Goal: Navigation & Orientation: Understand site structure

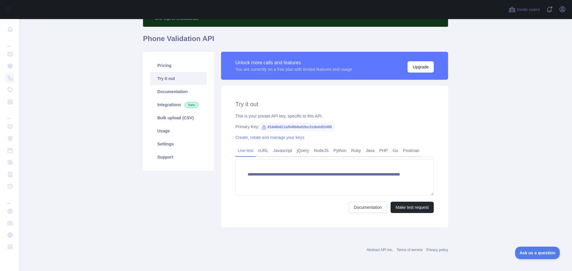
scroll to position [39, 0]
click at [273, 149] on link "Javascript" at bounding box center [283, 151] width 24 height 10
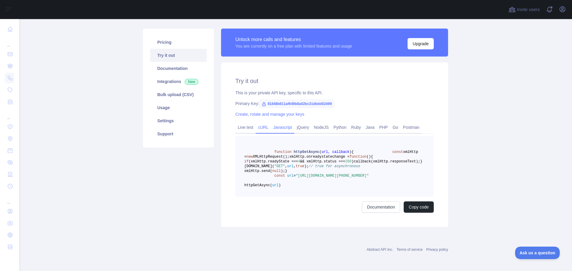
click at [257, 123] on link "cURL" at bounding box center [263, 128] width 15 height 10
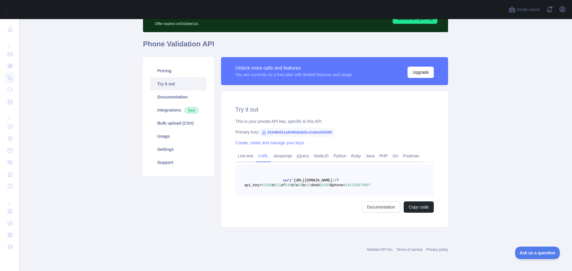
scroll to position [33, 0]
click at [279, 159] on link "Javascript" at bounding box center [283, 156] width 24 height 10
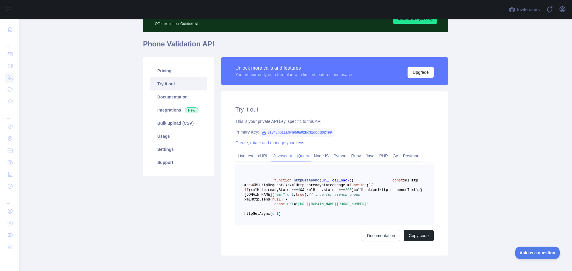
click at [297, 156] on link "jQuery" at bounding box center [302, 156] width 17 height 10
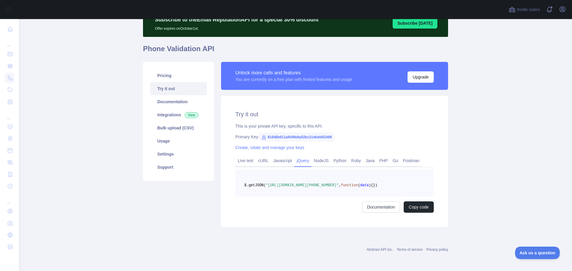
scroll to position [38, 0]
click at [313, 156] on link "NodeJS" at bounding box center [321, 161] width 20 height 10
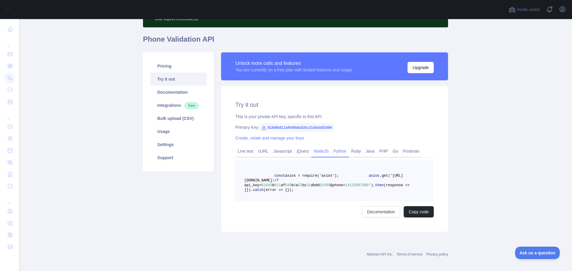
click at [340, 153] on link "Python" at bounding box center [340, 152] width 18 height 10
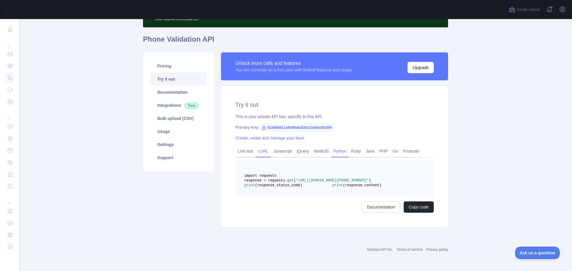
click at [256, 153] on div "cURL" at bounding box center [263, 152] width 15 height 9
click at [239, 149] on link "Live test" at bounding box center [245, 152] width 20 height 10
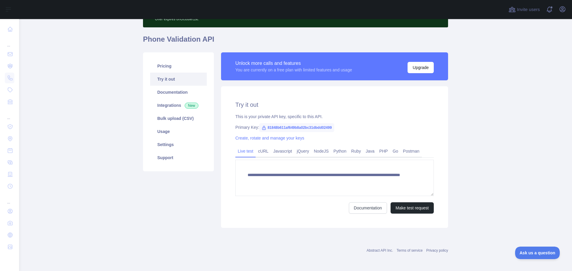
scroll to position [39, 0]
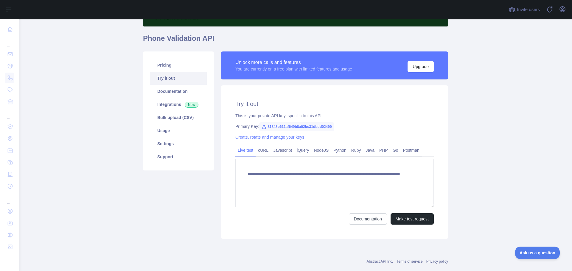
drag, startPoint x: 430, startPoint y: 195, endPoint x: 428, endPoint y: 206, distance: 12.1
click at [428, 206] on textarea "**********" at bounding box center [334, 183] width 198 height 48
click at [168, 92] on link "Documentation" at bounding box center [178, 91] width 57 height 13
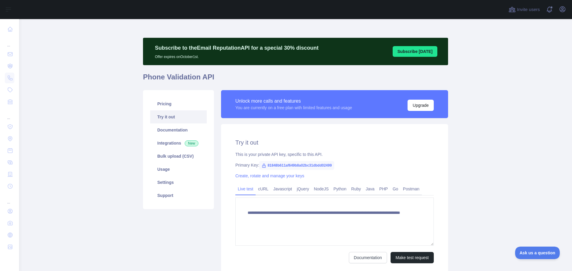
scroll to position [0, 0]
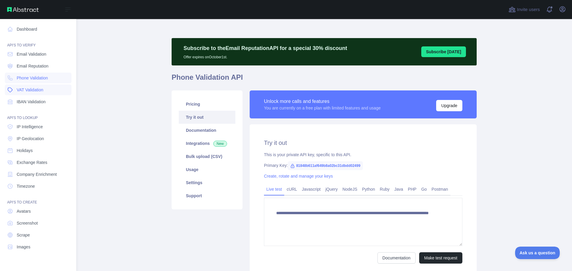
click at [36, 90] on span "VAT Validation" at bounding box center [30, 90] width 27 height 6
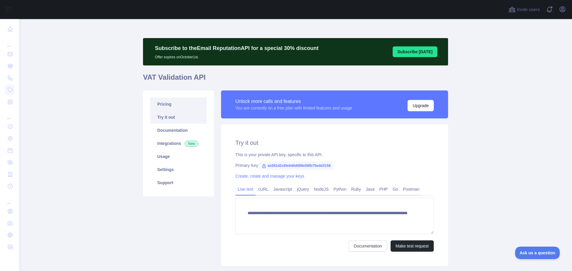
click at [173, 105] on link "Pricing" at bounding box center [178, 104] width 57 height 13
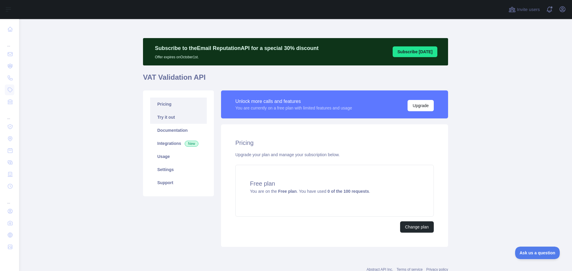
click at [165, 117] on link "Try it out" at bounding box center [178, 117] width 57 height 13
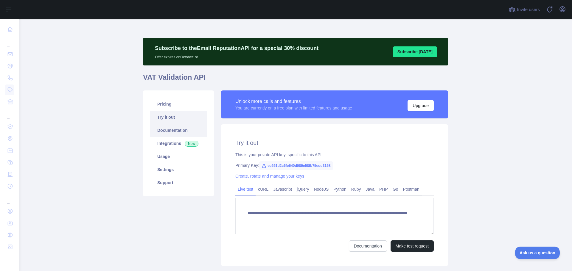
click at [169, 132] on link "Documentation" at bounding box center [178, 130] width 57 height 13
click at [167, 129] on link "Documentation" at bounding box center [178, 130] width 57 height 13
click at [164, 143] on link "Integrations New" at bounding box center [178, 143] width 57 height 13
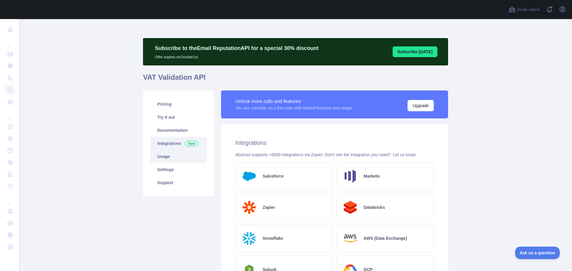
drag, startPoint x: 167, startPoint y: 157, endPoint x: 157, endPoint y: 156, distance: 10.1
click at [157, 156] on link "Usage" at bounding box center [178, 156] width 57 height 13
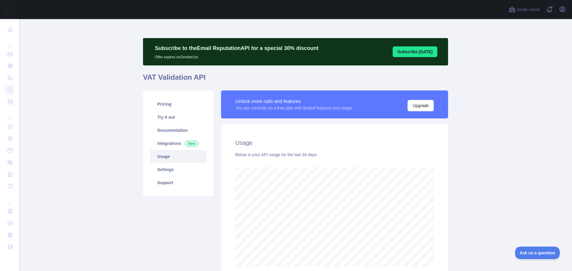
scroll to position [252, 549]
click at [161, 171] on link "Settings" at bounding box center [178, 169] width 57 height 13
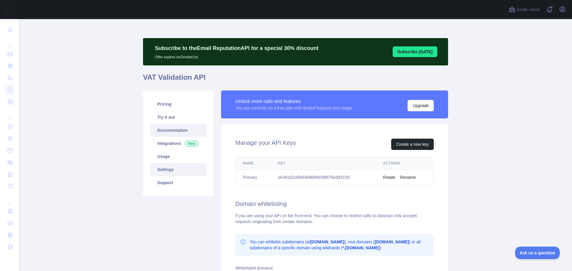
click at [173, 131] on link "Documentation" at bounding box center [178, 130] width 57 height 13
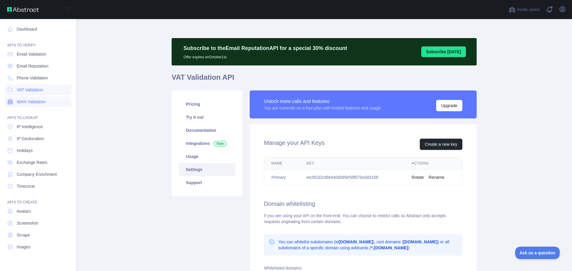
click at [18, 99] on span "IBAN Validation" at bounding box center [31, 102] width 29 height 6
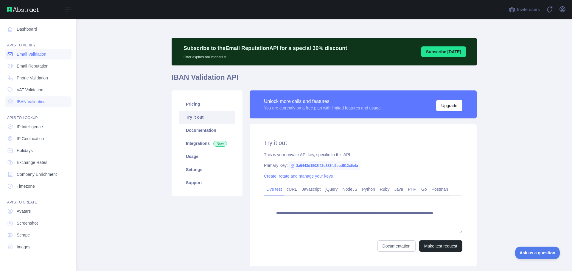
click at [26, 58] on link "Email Validation" at bounding box center [38, 54] width 67 height 11
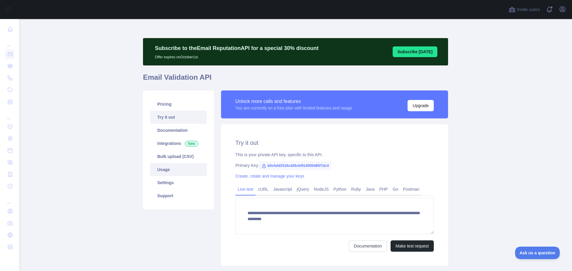
click at [172, 170] on link "Usage" at bounding box center [178, 169] width 57 height 13
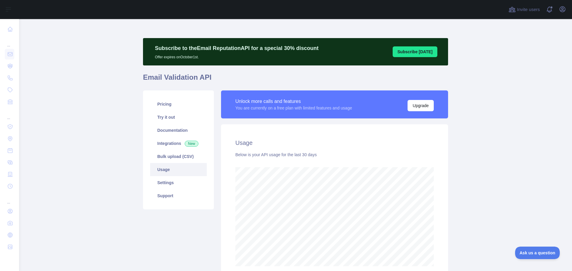
scroll to position [252, 549]
click at [166, 130] on link "Documentation" at bounding box center [178, 130] width 57 height 13
